Goal: Task Accomplishment & Management: Use online tool/utility

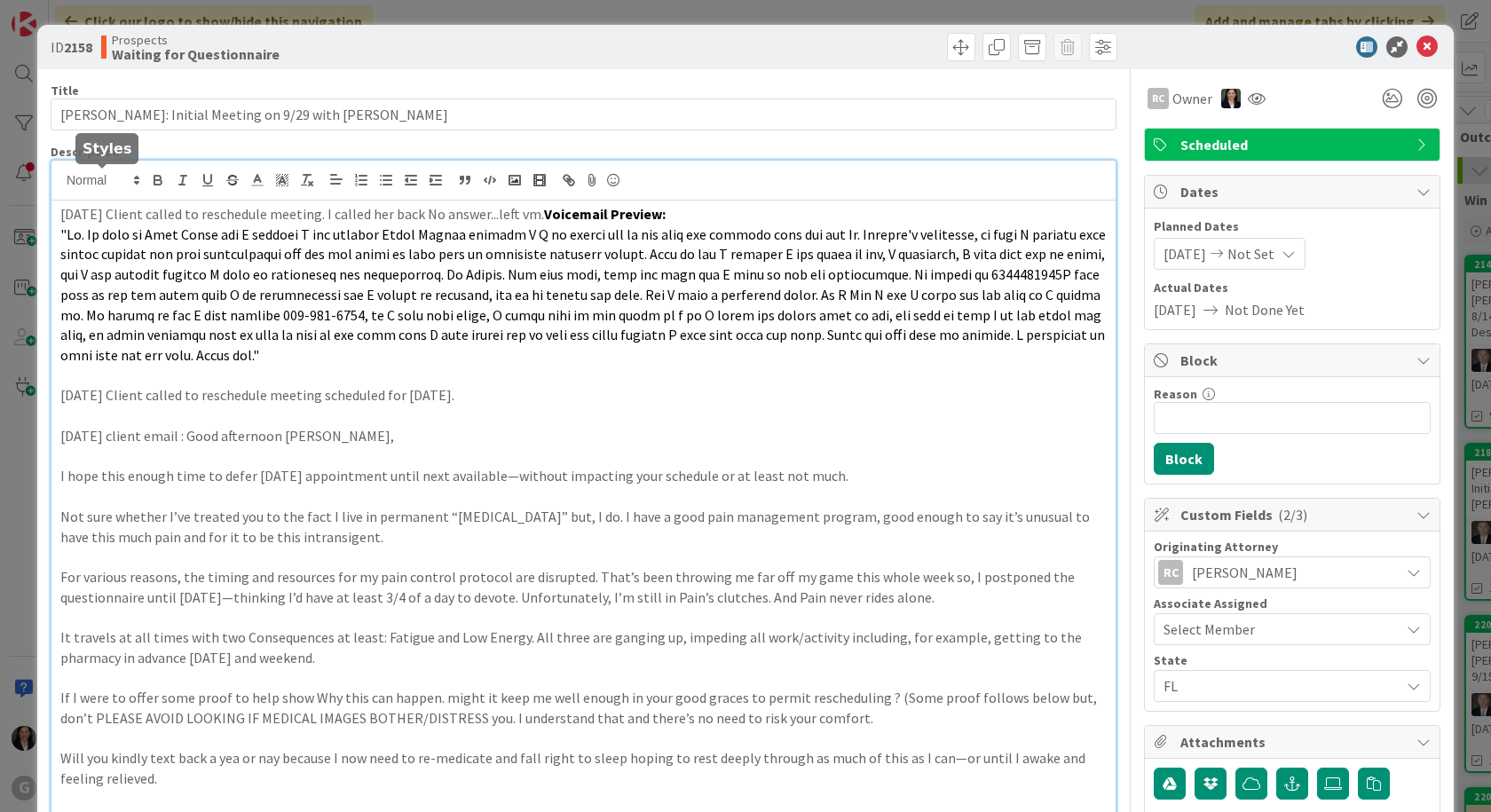
click at [61, 182] on div "[PERSON_NAME] joined 1 hr 12 m ago [DATE] Client called to reschedule meeting. …" at bounding box center [583, 635] width 1064 height 949
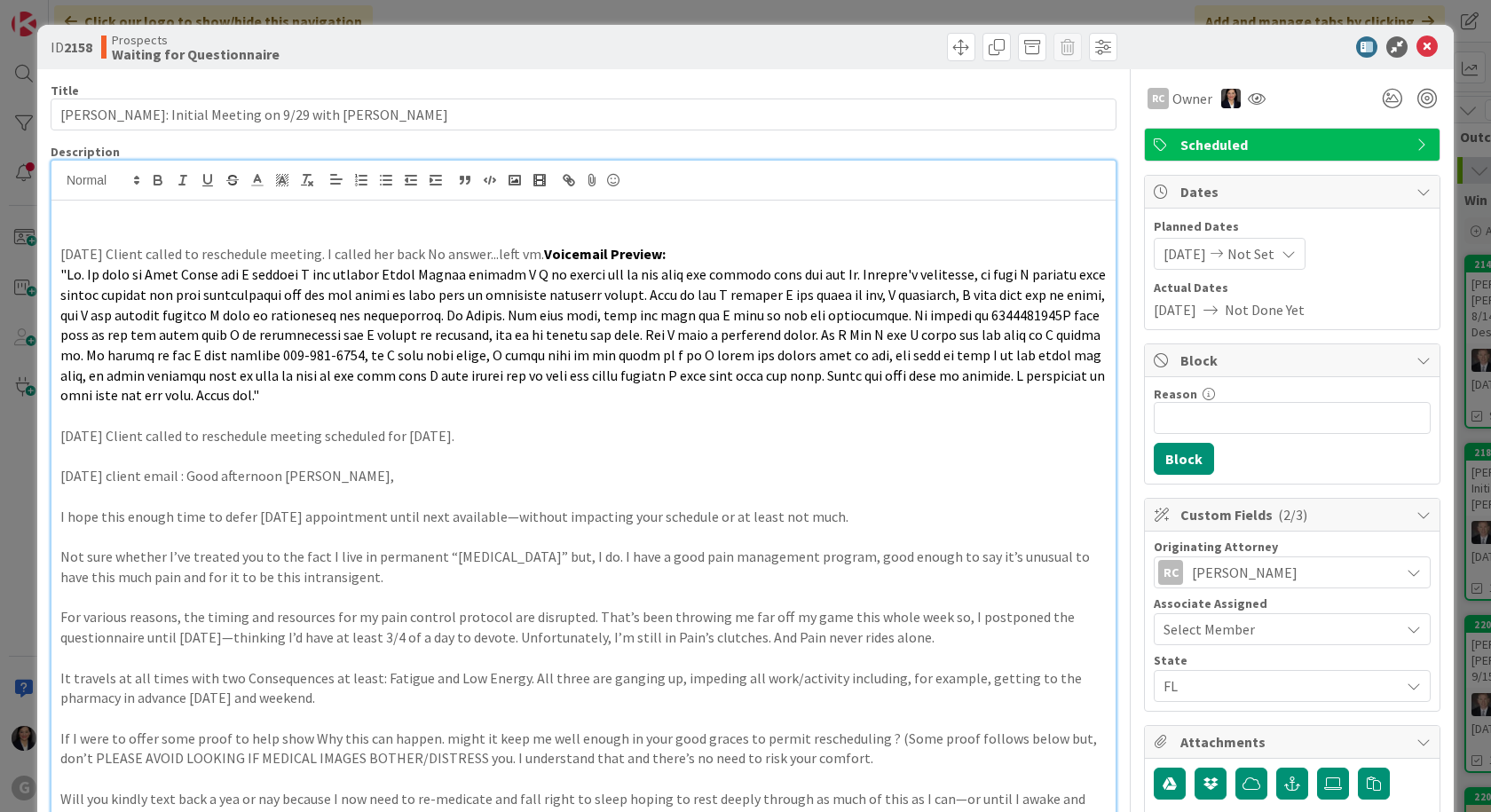
click at [61, 206] on p at bounding box center [583, 214] width 1047 height 20
click at [951, 52] on span at bounding box center [961, 47] width 29 height 29
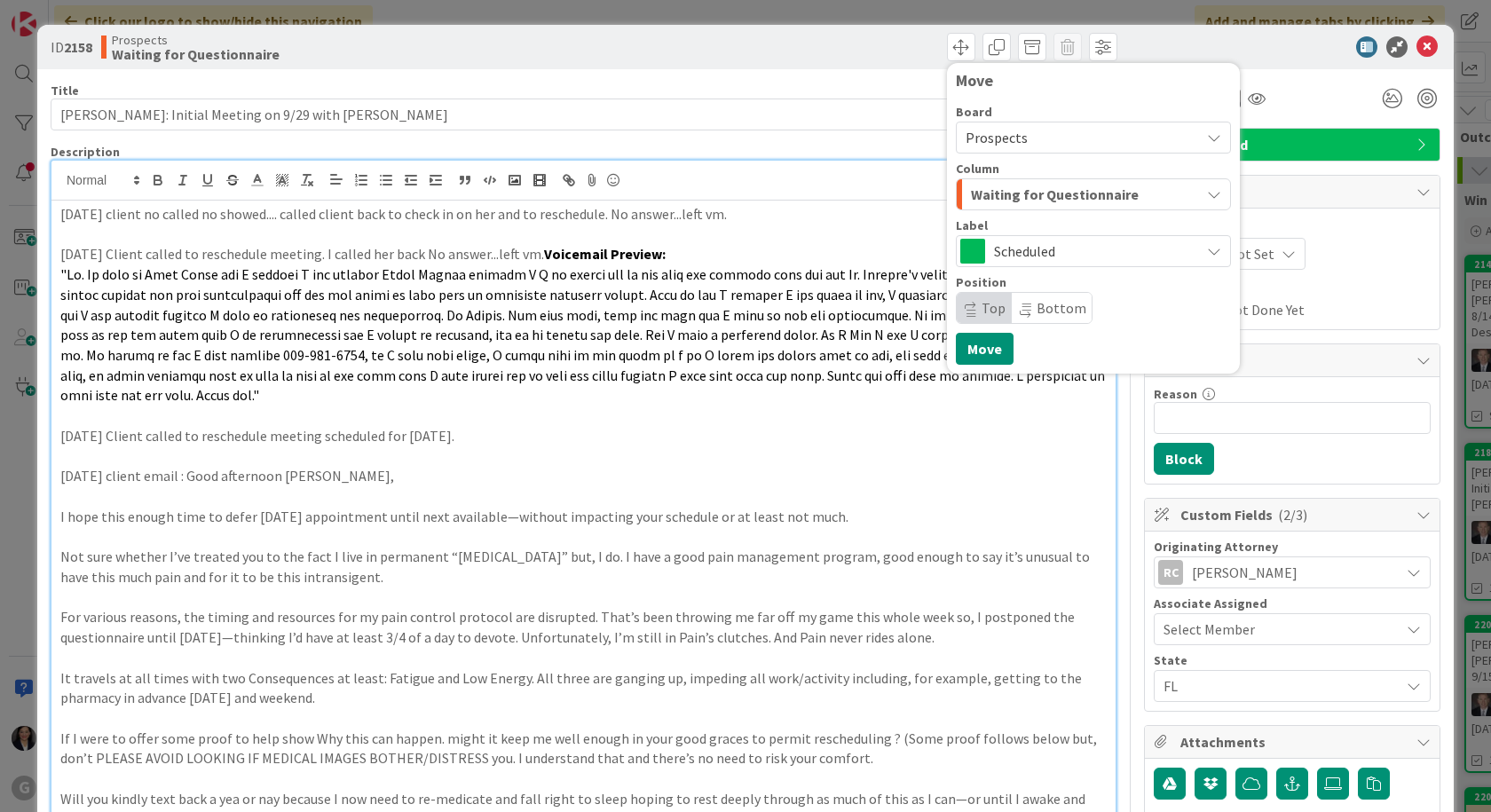
click at [1032, 203] on span "Waiting for Questionnaire" at bounding box center [1054, 194] width 168 height 23
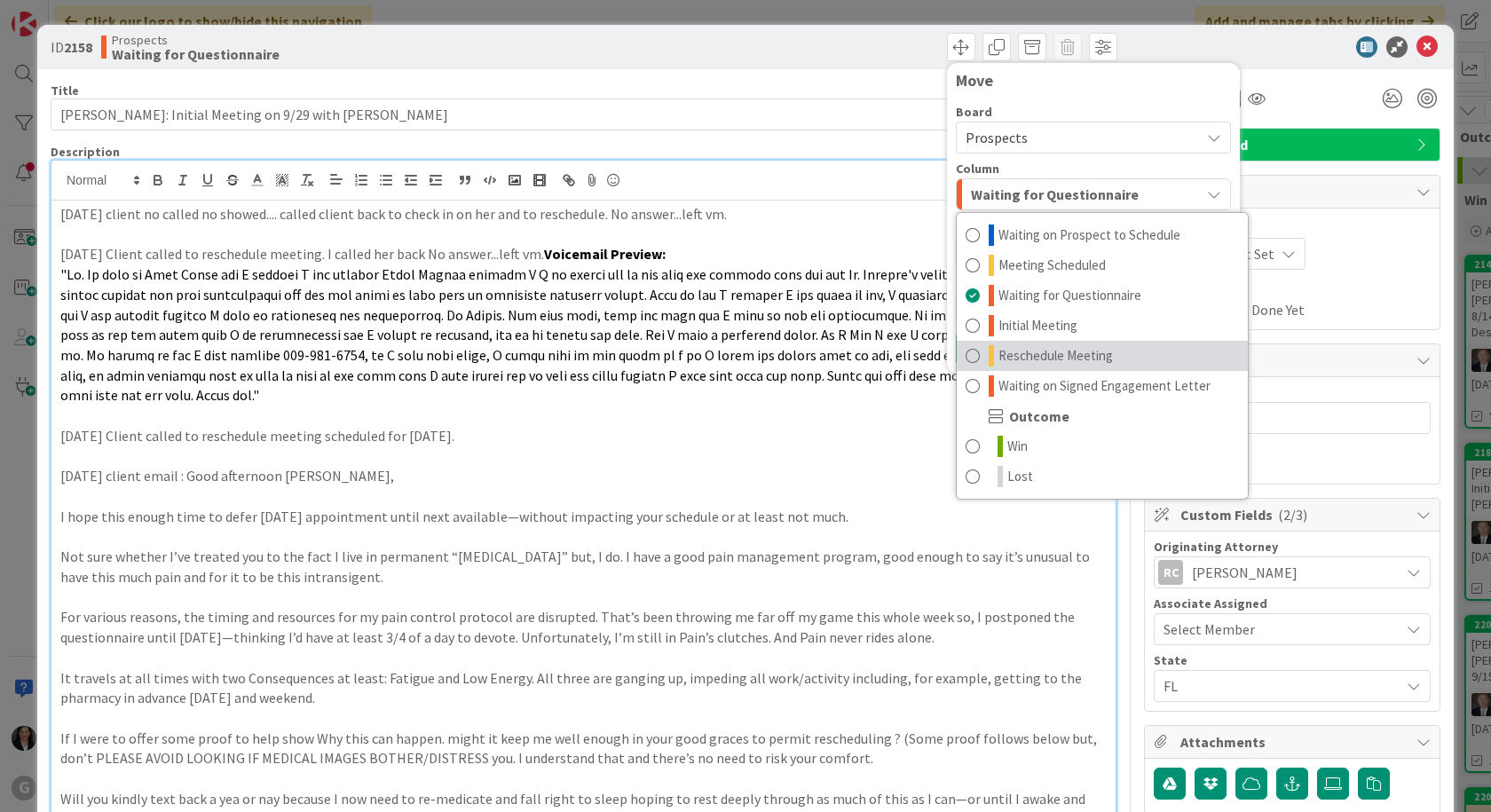
click at [1027, 349] on span "Reschedule Meeting" at bounding box center [1056, 355] width 115 height 21
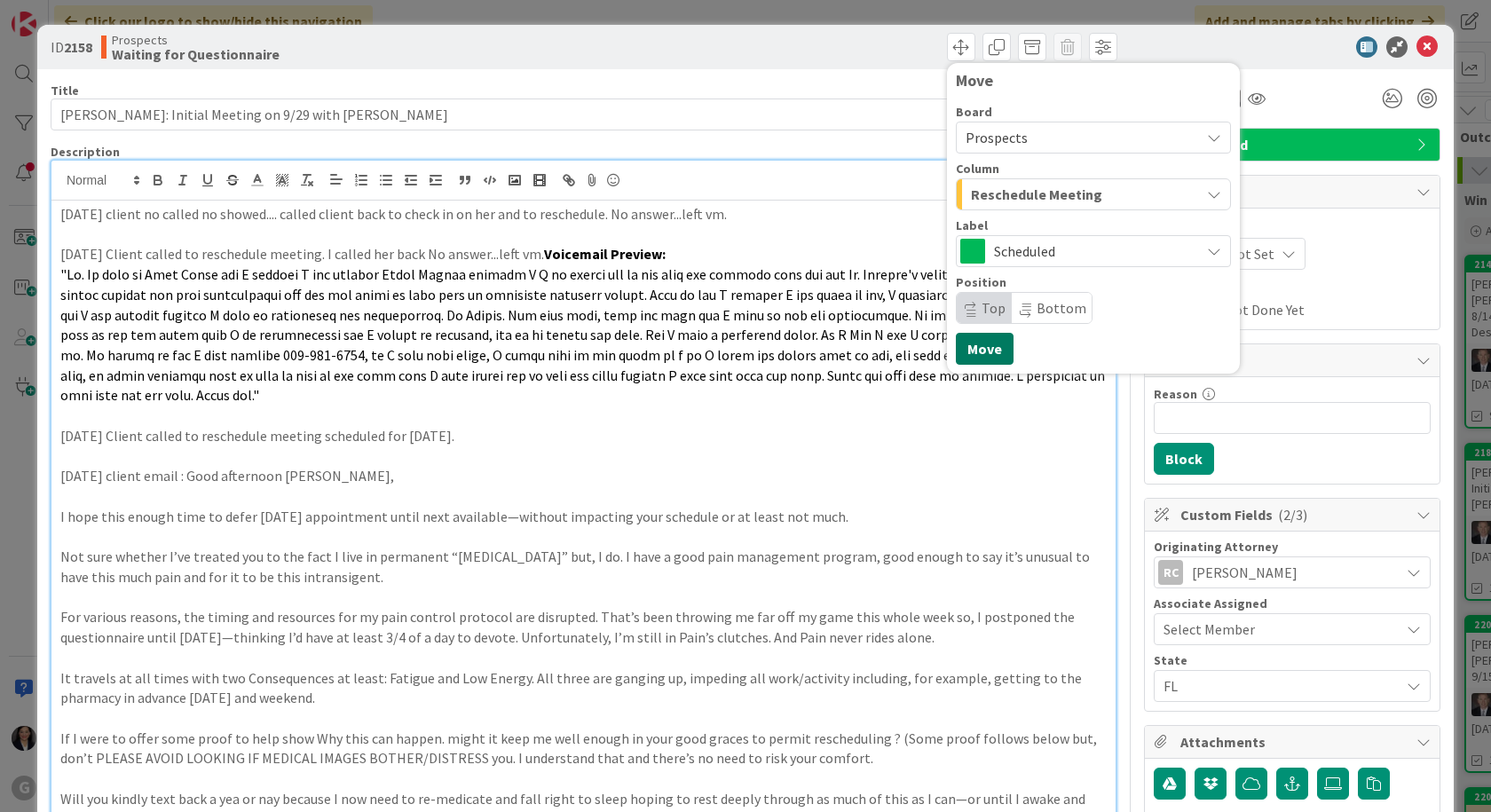
click at [959, 351] on button "Move" at bounding box center [984, 349] width 57 height 32
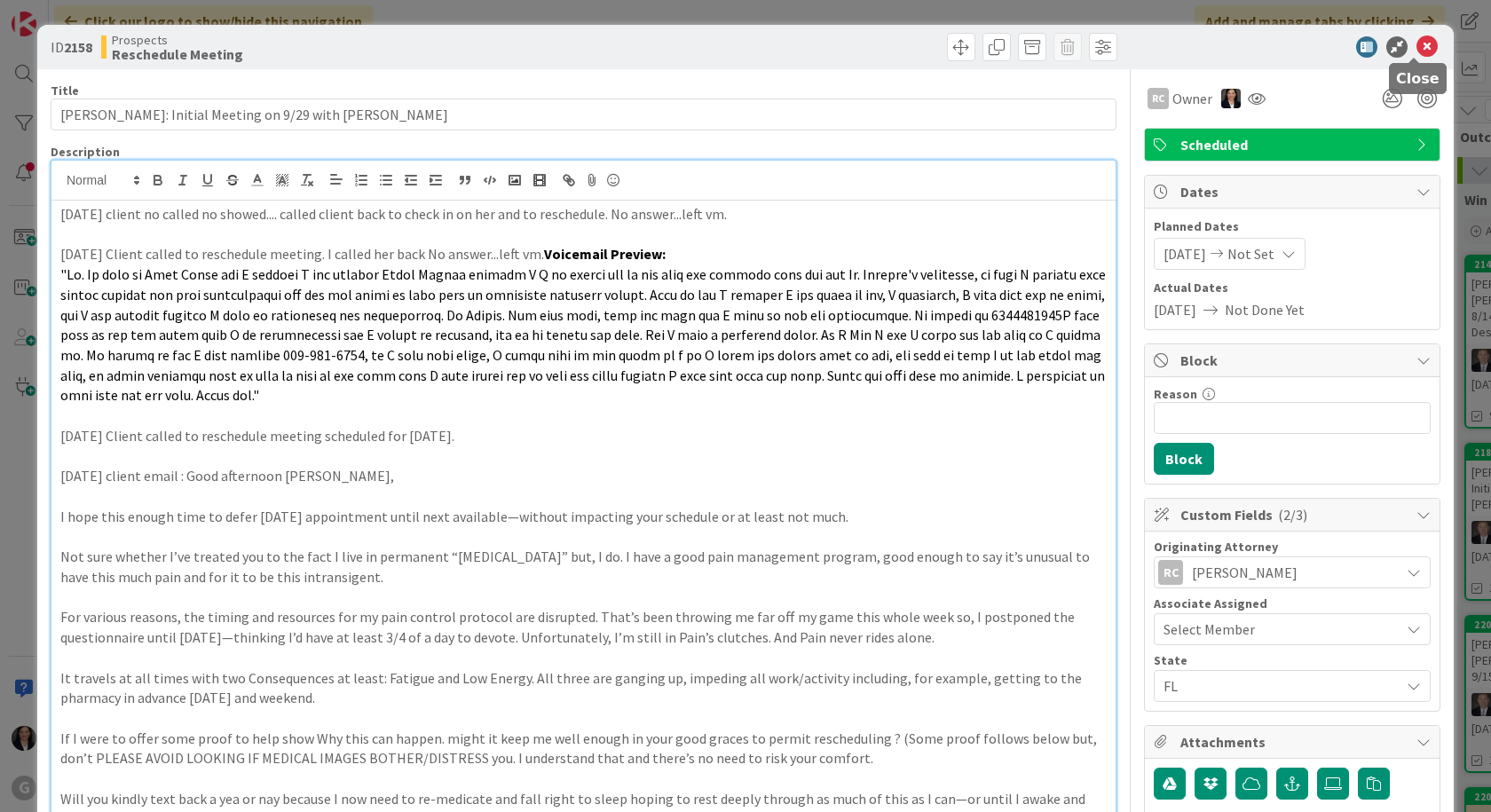
click at [1420, 51] on icon at bounding box center [1427, 47] width 21 height 21
